Goal: Task Accomplishment & Management: Manage account settings

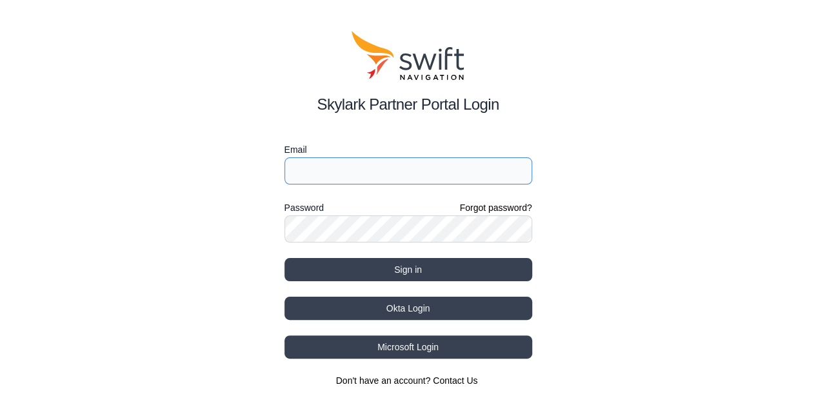
click at [342, 173] on input "Email" at bounding box center [408, 170] width 248 height 27
type input "[EMAIL_ADDRESS][DOMAIN_NAME]"
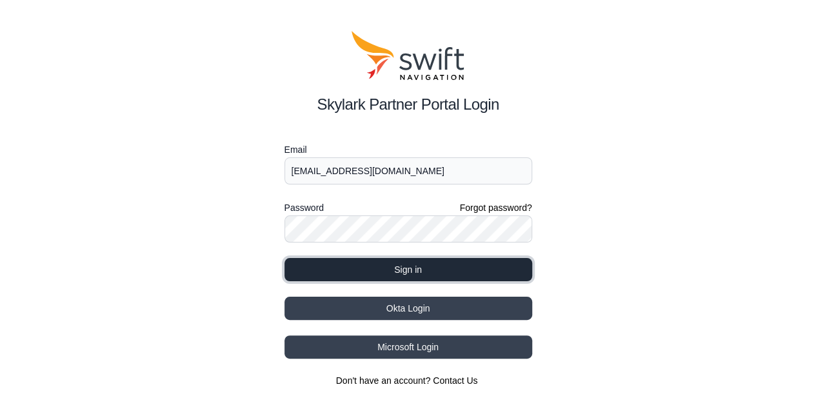
click at [436, 266] on button "Sign in" at bounding box center [408, 269] width 248 height 23
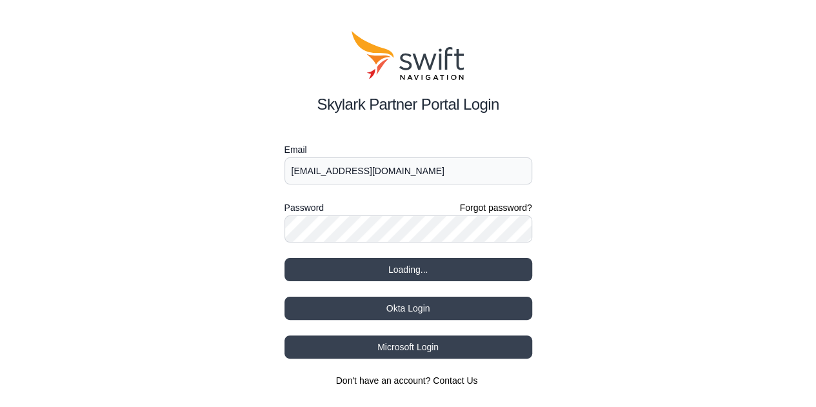
select select
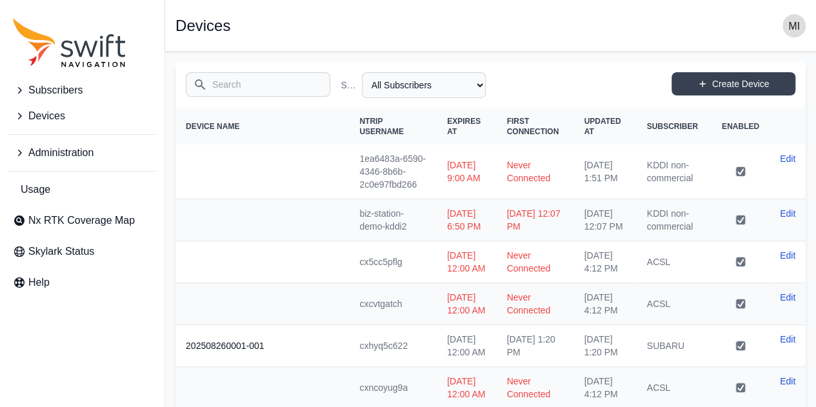
click at [83, 92] on span "Subscribers" at bounding box center [55, 90] width 54 height 15
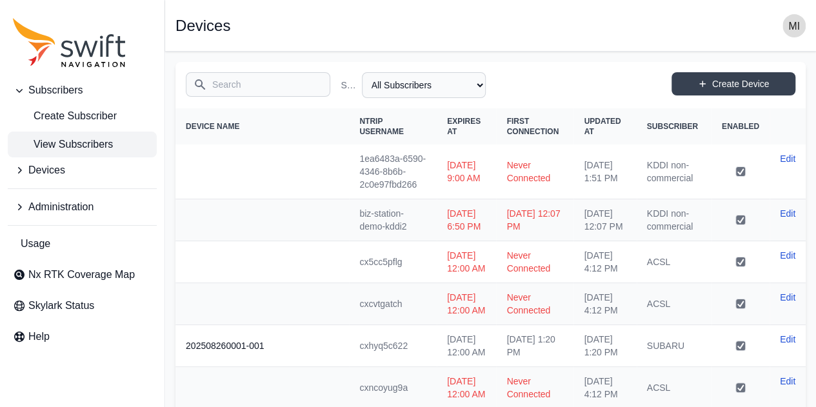
click at [83, 141] on span "View Subscribers" at bounding box center [63, 144] width 100 height 15
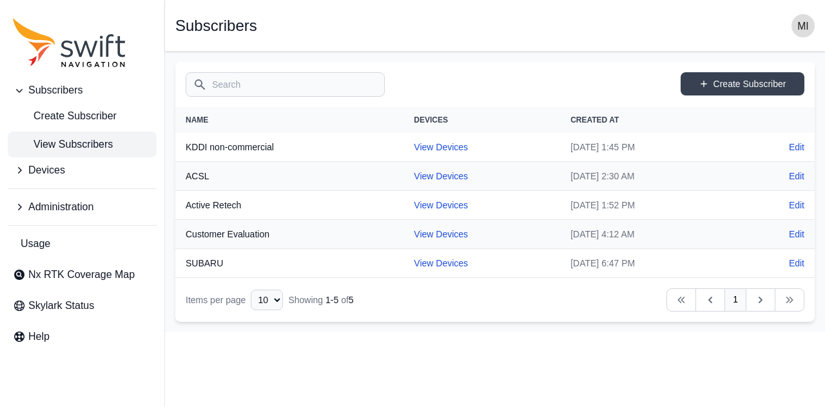
click at [413, 270] on td "View Devices" at bounding box center [482, 263] width 157 height 29
click at [424, 264] on link "View Devices" at bounding box center [441, 263] width 54 height 10
select select "88de7cc2-bb1a-4752-a0e2-c3de54cae152"
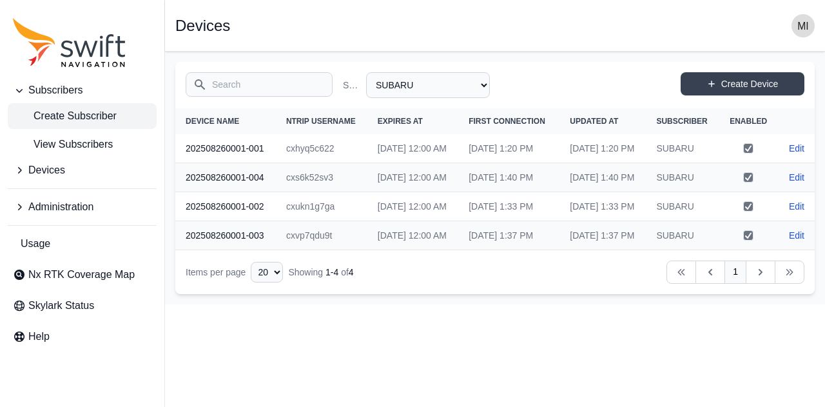
click at [90, 124] on link "Create Subscriber" at bounding box center [82, 116] width 149 height 26
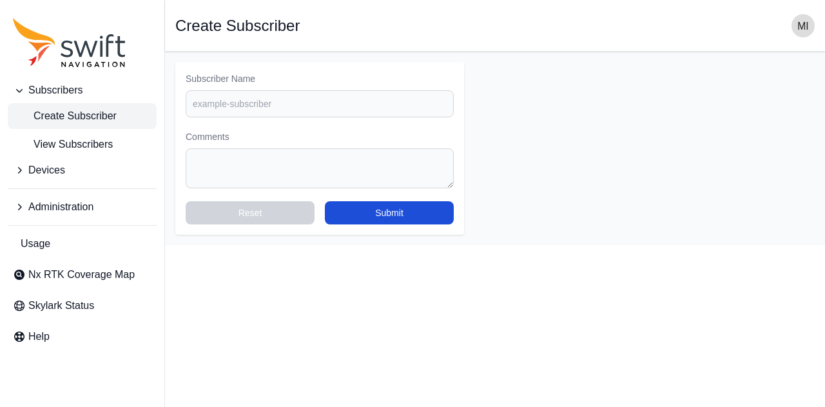
click at [102, 48] on icon "Sidenav" at bounding box center [102, 46] width 3 height 21
